Goal: Transaction & Acquisition: Purchase product/service

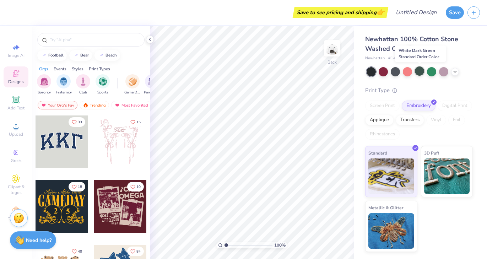
click at [421, 71] on div at bounding box center [419, 70] width 9 height 9
click at [408, 71] on div at bounding box center [407, 70] width 9 height 9
click at [456, 73] on icon at bounding box center [455, 71] width 6 height 6
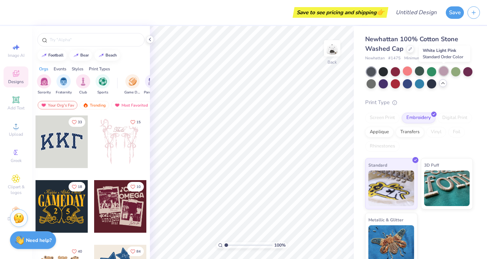
click at [444, 72] on div at bounding box center [443, 70] width 9 height 9
click at [456, 72] on div at bounding box center [455, 70] width 9 height 9
click at [421, 82] on div at bounding box center [419, 83] width 9 height 9
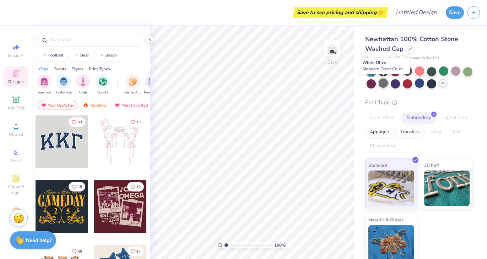
click at [385, 83] on div at bounding box center [383, 83] width 9 height 9
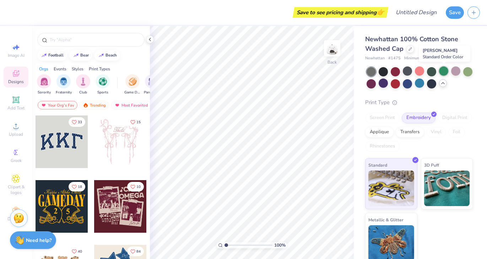
click at [444, 70] on div at bounding box center [443, 70] width 9 height 9
click at [434, 71] on div at bounding box center [431, 70] width 9 height 9
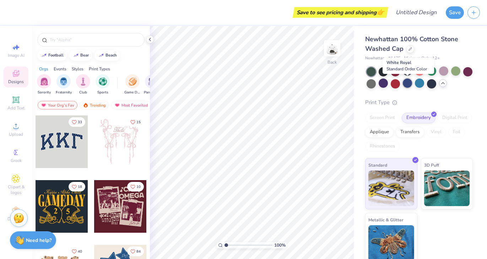
click at [408, 83] on div at bounding box center [407, 83] width 9 height 9
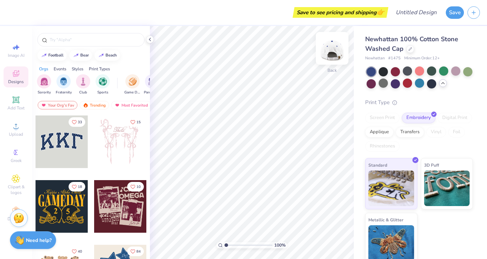
click at [332, 52] on img at bounding box center [332, 48] width 28 height 28
click at [332, 52] on img at bounding box center [332, 48] width 14 height 14
click at [428, 83] on div at bounding box center [431, 83] width 9 height 9
click at [335, 50] on img at bounding box center [332, 48] width 28 height 28
click at [335, 50] on img at bounding box center [332, 48] width 14 height 14
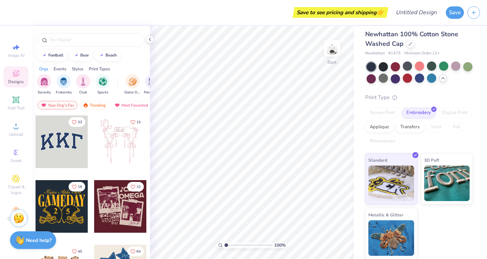
scroll to position [5, 0]
click at [386, 82] on div at bounding box center [383, 78] width 9 height 9
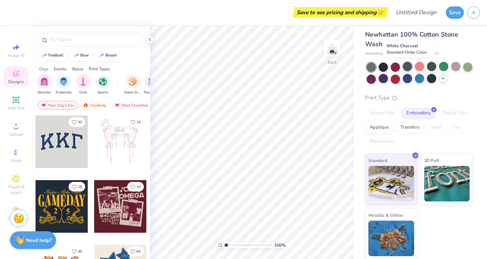
click at [406, 68] on div at bounding box center [407, 66] width 9 height 9
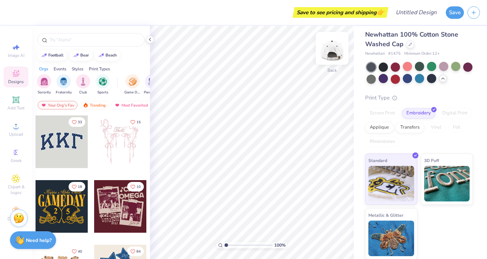
click at [337, 49] on img at bounding box center [332, 48] width 28 height 28
click at [332, 52] on img at bounding box center [332, 48] width 28 height 28
click at [430, 80] on div at bounding box center [431, 78] width 9 height 9
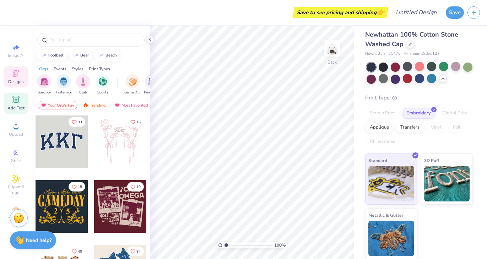
click at [21, 103] on div "Add Text" at bounding box center [16, 103] width 25 height 21
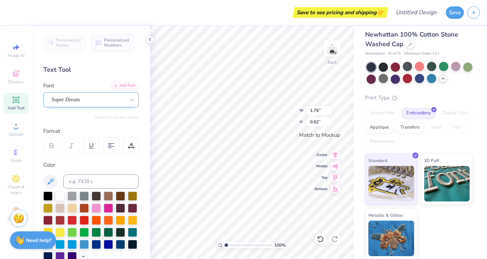
click at [111, 101] on div "Super Dream" at bounding box center [88, 99] width 75 height 11
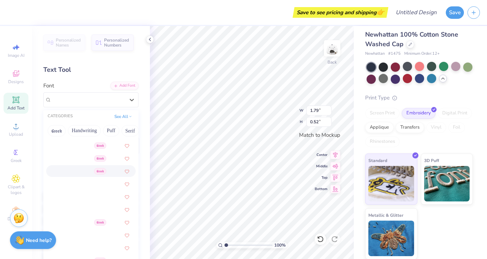
scroll to position [305, 0]
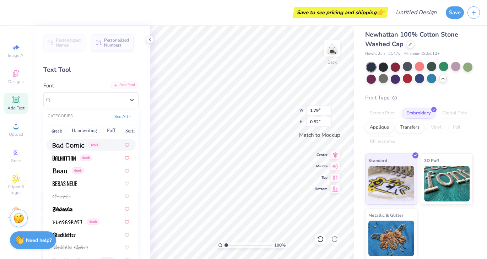
click at [123, 85] on div "Add Font" at bounding box center [124, 85] width 28 height 8
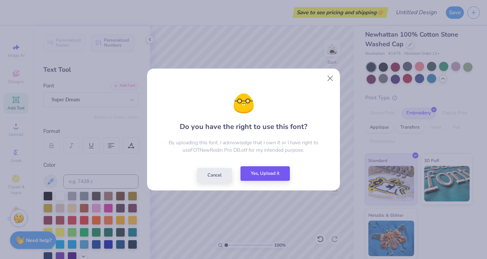
click at [270, 173] on button "Yes, Upload it" at bounding box center [264, 173] width 49 height 15
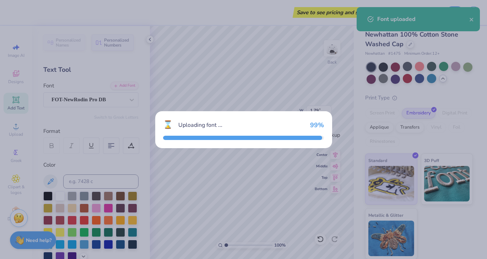
type input "2.30"
type input "0.59"
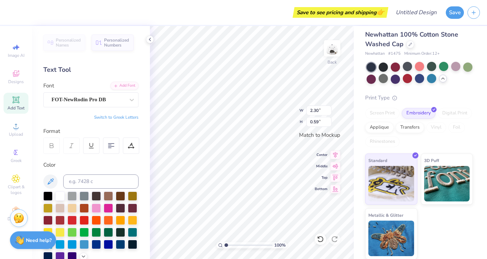
scroll to position [0, 0]
type textarea "T"
type textarea "dog's circle"
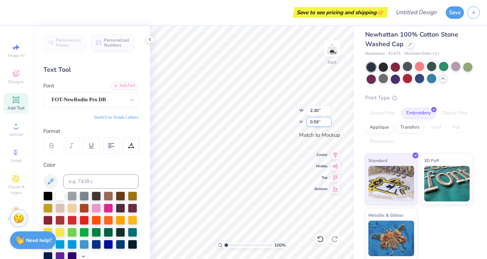
type input "0.58"
click at [330, 124] on input "0.58" at bounding box center [319, 122] width 26 height 10
type input "4.70"
click at [330, 124] on input "0.57" at bounding box center [319, 122] width 26 height 10
click at [330, 124] on input "0.56" at bounding box center [319, 122] width 26 height 10
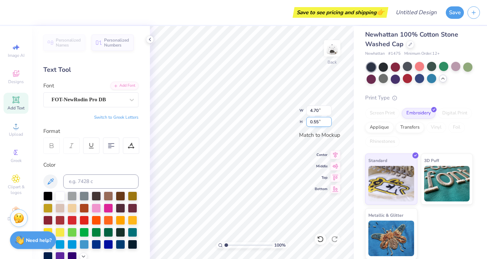
click at [330, 124] on input "0.55" at bounding box center [319, 122] width 26 height 10
click at [330, 124] on input "0.12" at bounding box center [319, 122] width 26 height 10
click at [329, 120] on input "0.13" at bounding box center [319, 122] width 26 height 10
click at [329, 120] on input "0.14" at bounding box center [319, 122] width 26 height 10
click at [329, 120] on input "0.15" at bounding box center [319, 122] width 26 height 10
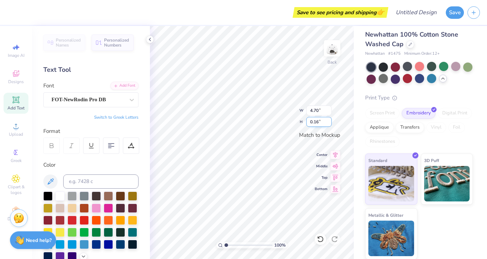
click at [329, 120] on input "0.16" at bounding box center [319, 122] width 26 height 10
click at [329, 120] on input "0.17" at bounding box center [319, 122] width 26 height 10
type input "0.49"
click at [329, 120] on input "0.49" at bounding box center [319, 122] width 26 height 10
click at [335, 168] on icon at bounding box center [335, 165] width 10 height 9
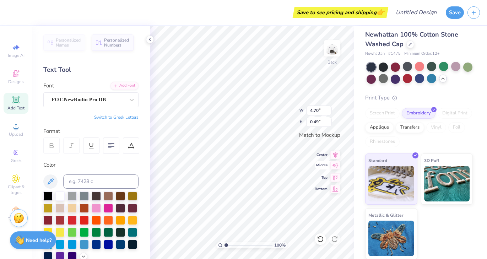
type input "3.17"
click at [336, 177] on icon at bounding box center [335, 176] width 10 height 9
click at [337, 190] on icon at bounding box center [335, 188] width 10 height 9
click at [335, 174] on icon at bounding box center [335, 176] width 10 height 9
click at [334, 165] on icon at bounding box center [335, 165] width 10 height 9
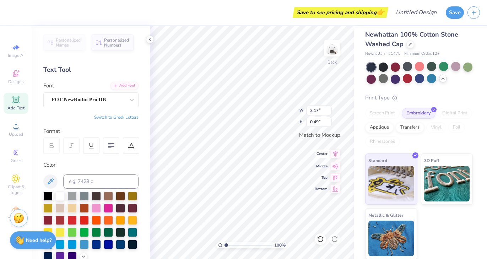
click at [334, 157] on icon at bounding box center [335, 154] width 10 height 9
click at [336, 52] on img at bounding box center [332, 48] width 28 height 28
click at [336, 52] on img at bounding box center [332, 48] width 14 height 14
click at [97, 211] on div at bounding box center [96, 207] width 9 height 9
click at [48, 196] on div at bounding box center [47, 195] width 9 height 9
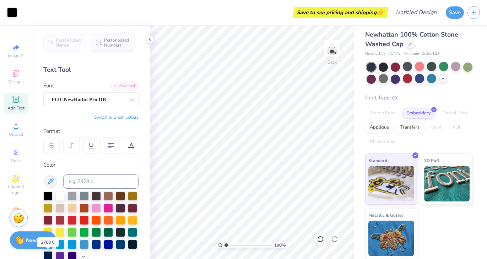
click at [47, 254] on div at bounding box center [47, 255] width 9 height 9
click at [129, 243] on div at bounding box center [132, 243] width 9 height 9
click at [321, 240] on icon at bounding box center [320, 239] width 7 height 7
click at [333, 239] on icon at bounding box center [334, 239] width 7 height 7
click at [135, 245] on div at bounding box center [132, 243] width 9 height 9
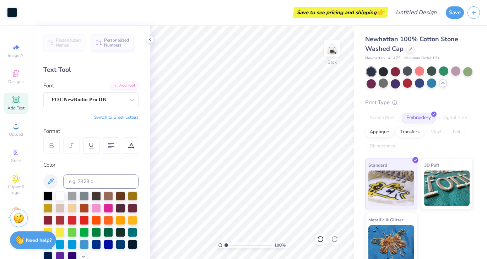
scroll to position [0, 0]
click at [357, 134] on div "Newhattan 100% Cotton Stone Washed Cap Newhattan # 1475 Minimum Order: 12 + Pri…" at bounding box center [420, 145] width 133 height 238
